Goal: Find specific page/section: Find specific page/section

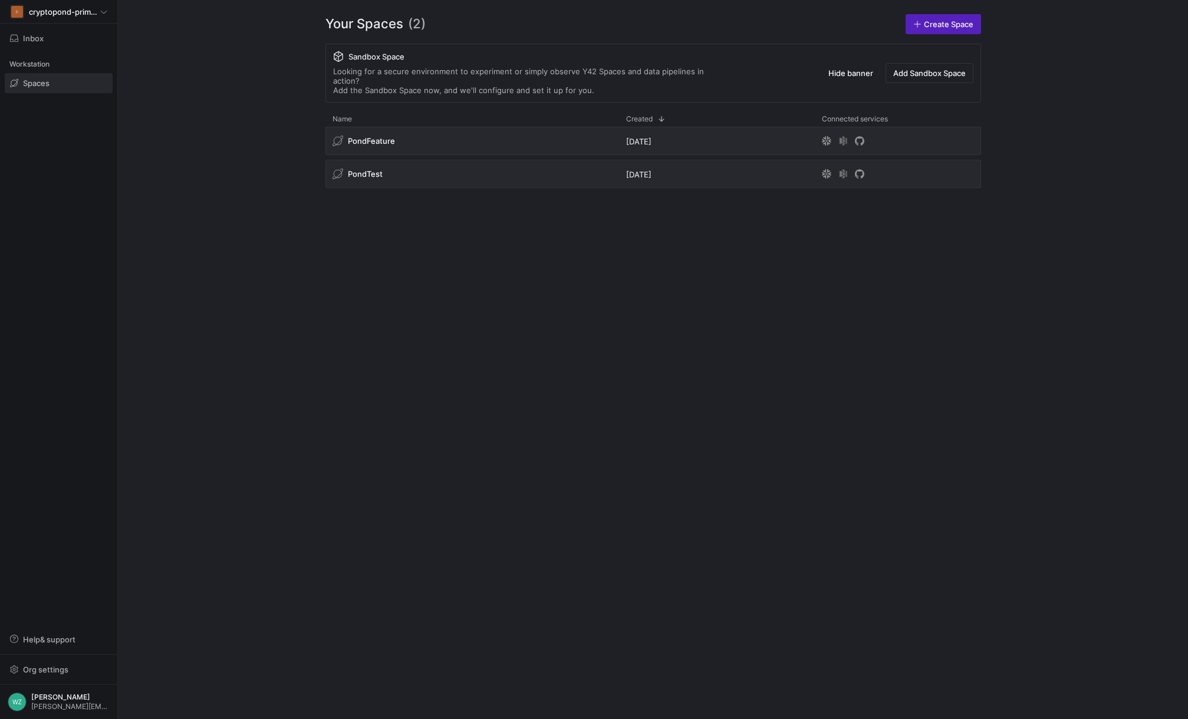
click at [379, 254] on div "PondFeature [DATE] PondTest [DATE]" at bounding box center [653, 414] width 656 height 574
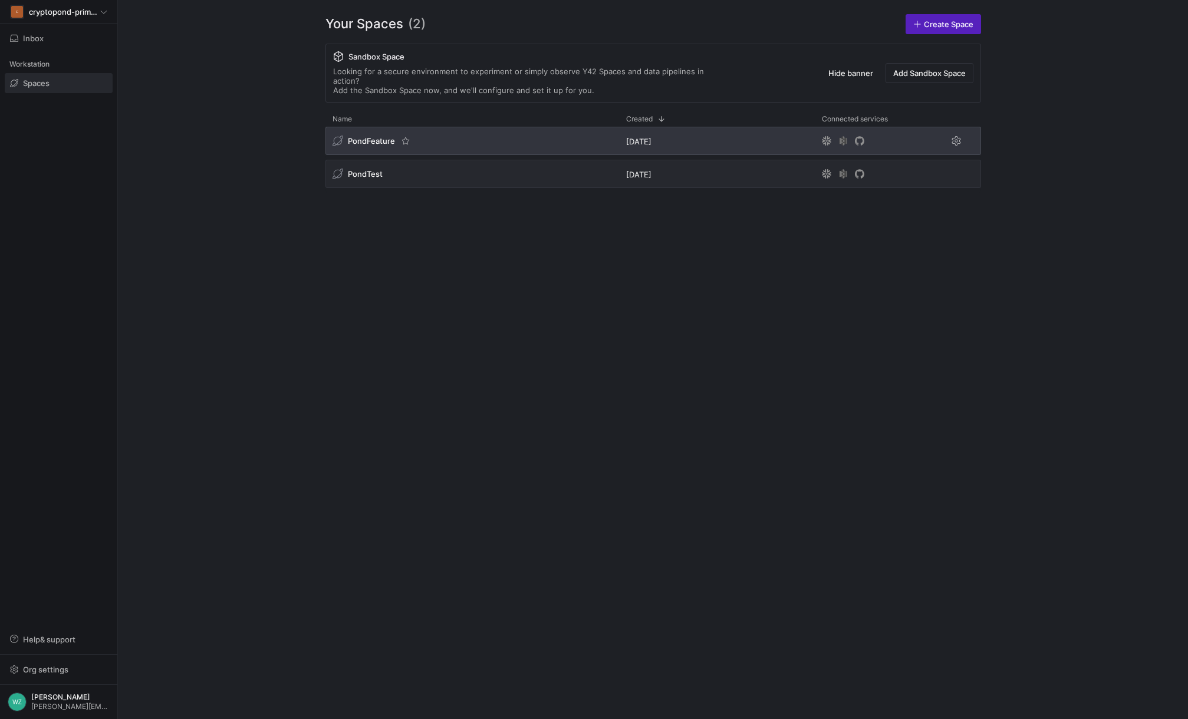
click at [363, 136] on span "PondFeature" at bounding box center [371, 140] width 47 height 9
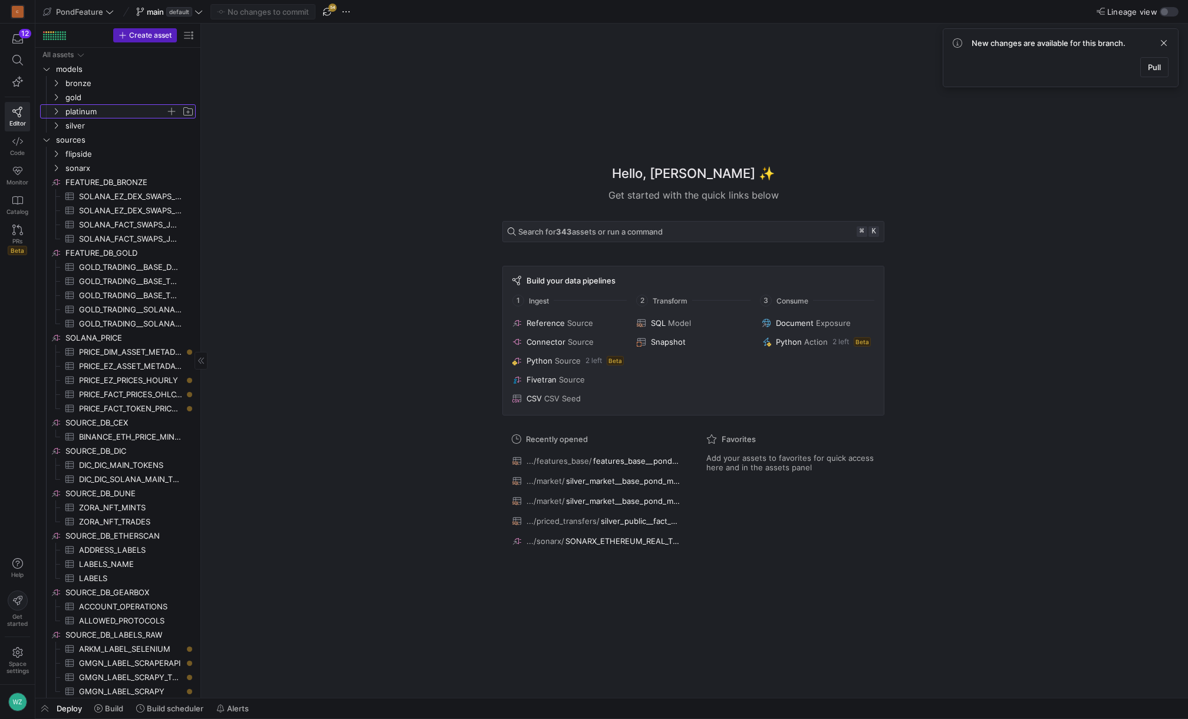
click at [103, 107] on span "platinum" at bounding box center [115, 112] width 100 height 14
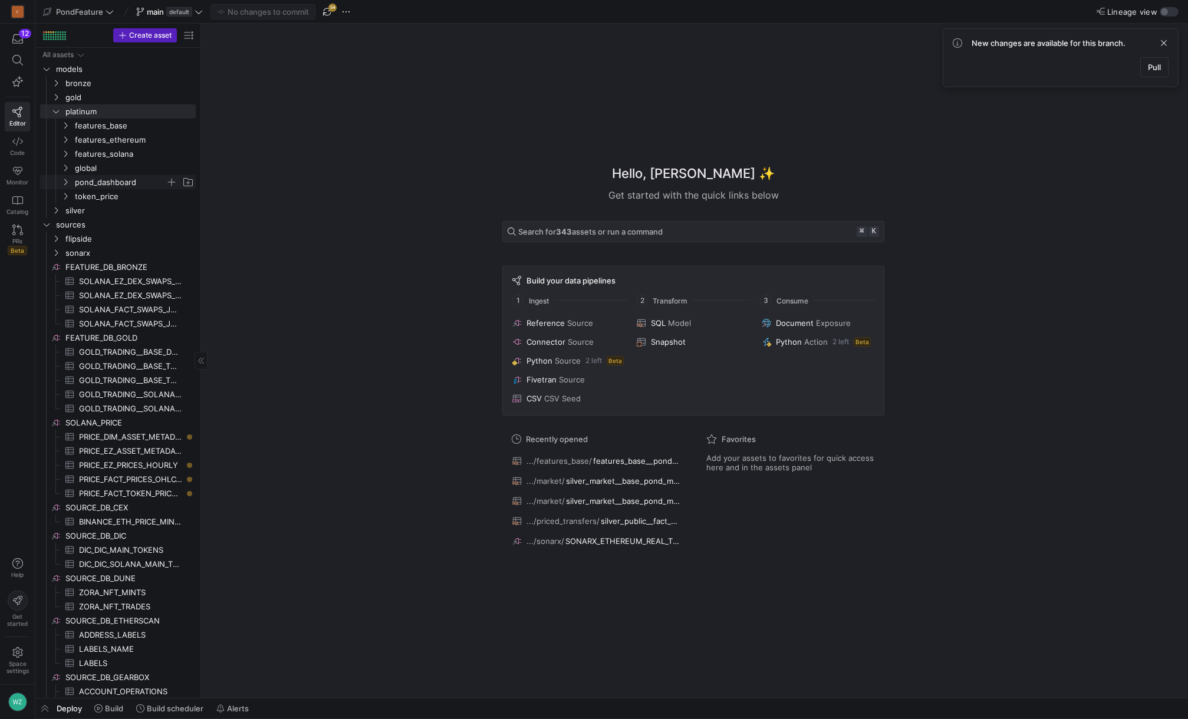
click at [108, 182] on span "pond_dashboard" at bounding box center [120, 183] width 91 height 14
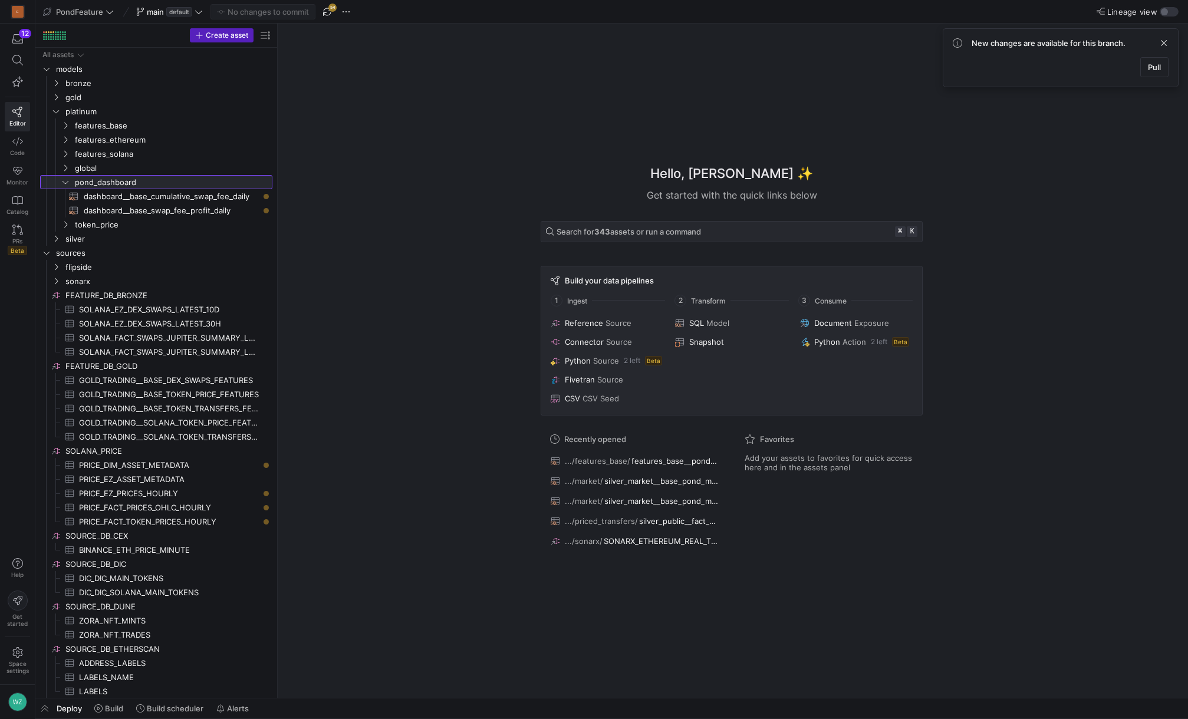
drag, startPoint x: 201, startPoint y: 199, endPoint x: 286, endPoint y: 200, distance: 84.9
click at [142, 194] on span "dashboard__base_cumulative_swap_fee_daily​​​​​​​​​​" at bounding box center [175, 197] width 183 height 14
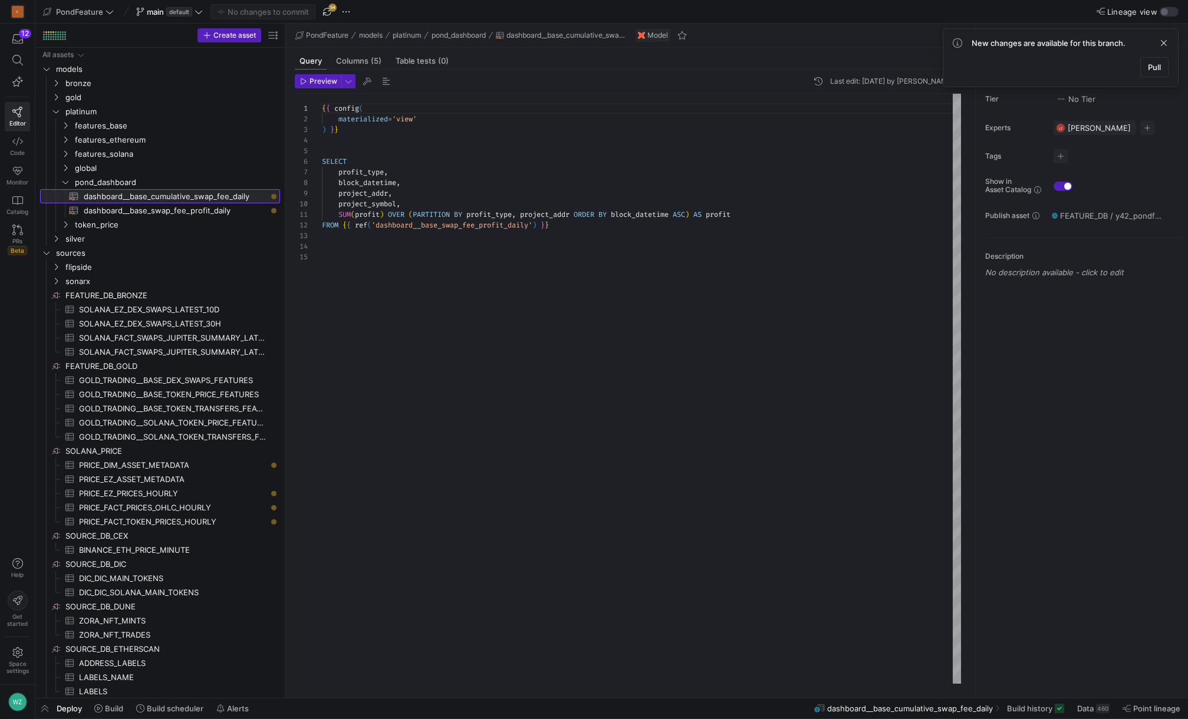
scroll to position [106, 0]
click at [1150, 67] on span "Pull" at bounding box center [1154, 66] width 13 height 9
